Goal: Task Accomplishment & Management: Use online tool/utility

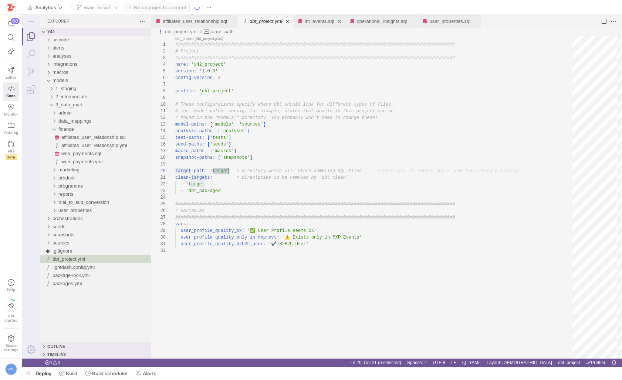
scroll to position [60, 54]
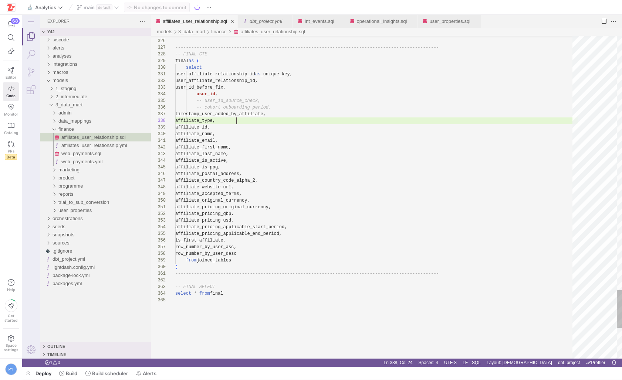
click at [198, 21] on link "affiliates_user_relationship.sql" at bounding box center [195, 21] width 64 height 6
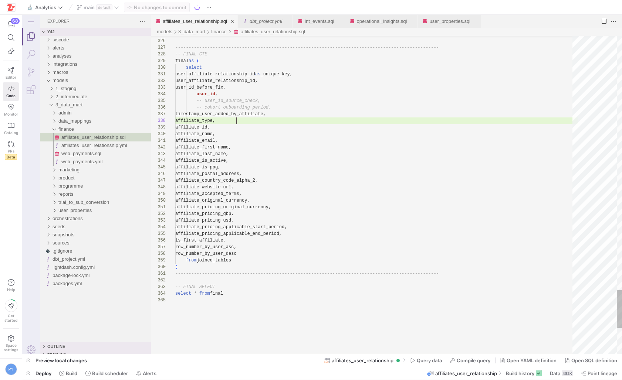
scroll to position [47, 61]
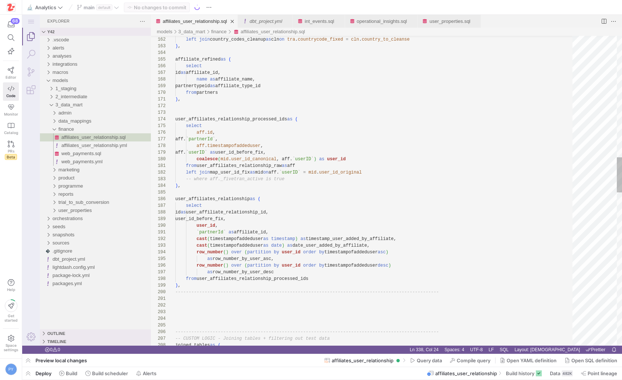
click at [338, 238] on div "id as affiliate_id, name as affiliate_name, partnertypeid as affiliate_type_id …" at bounding box center [376, 330] width 402 height 2731
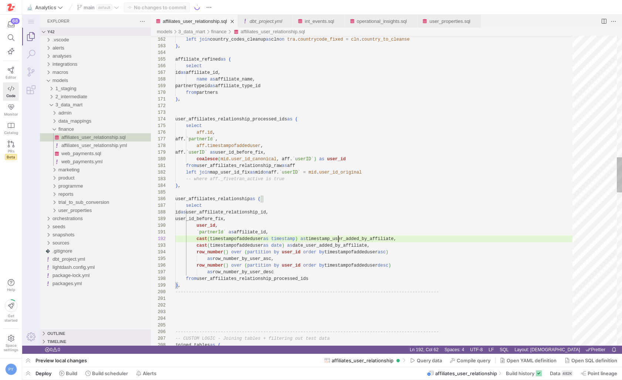
type textarea "`partnerId` as affiliate_id, cast(timestampofaddeduser as timestamp) as timesta…"
click at [338, 238] on div "id as affiliate_id, name as affiliate_name, partnertypeid as affiliate_type_id …" at bounding box center [376, 330] width 402 height 2731
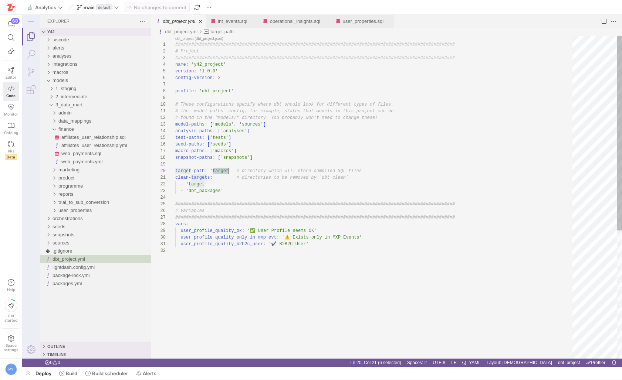
scroll to position [60, 54]
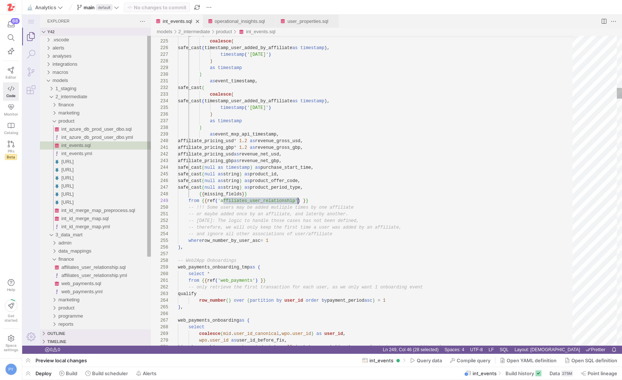
scroll to position [53, 120]
